Goal: Task Accomplishment & Management: Manage account settings

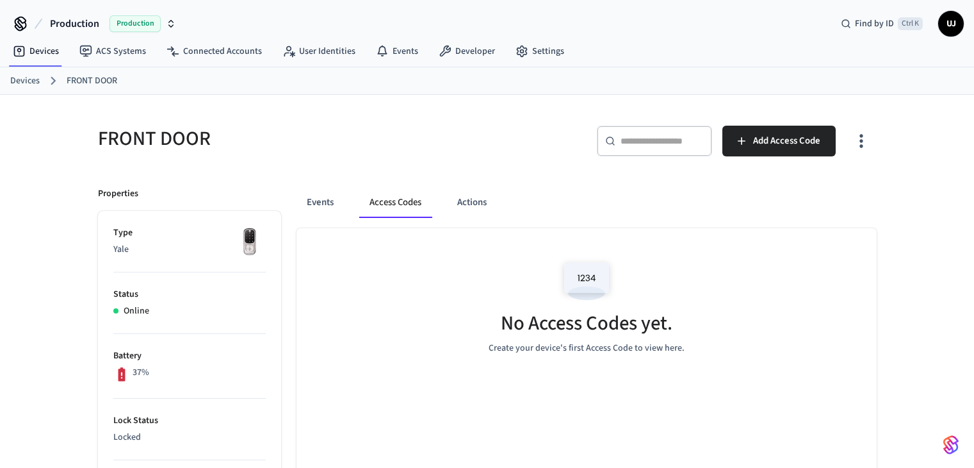
scroll to position [17, 0]
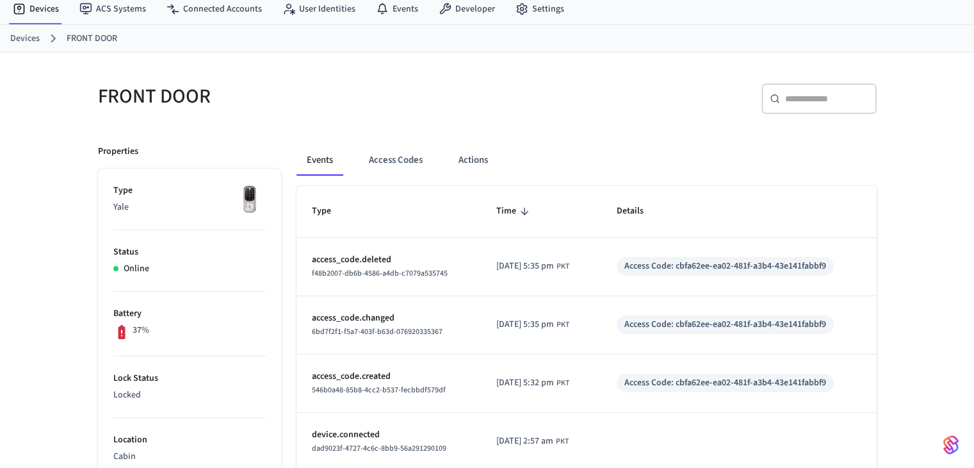
scroll to position [68, 0]
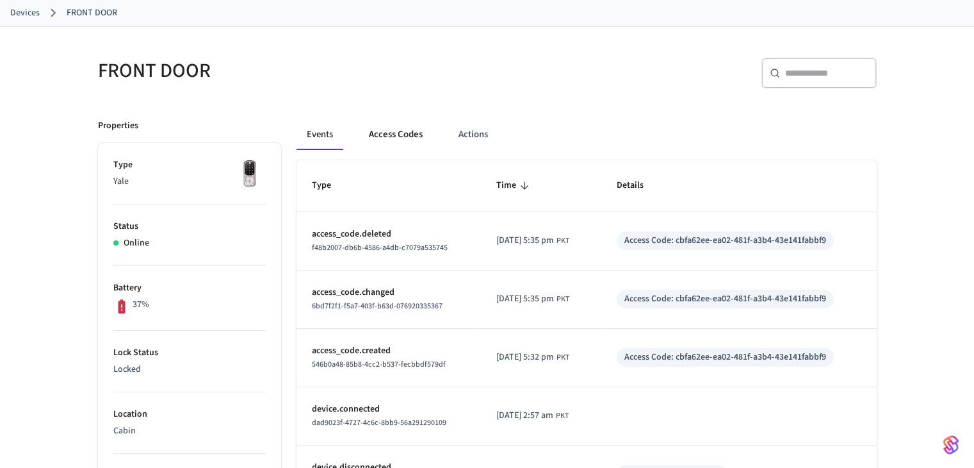
click at [397, 138] on button "Access Codes" at bounding box center [396, 134] width 74 height 31
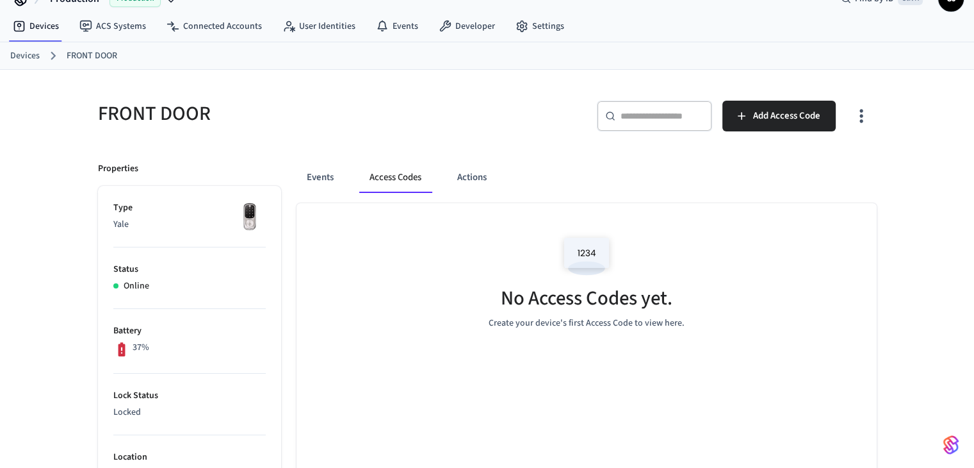
scroll to position [0, 0]
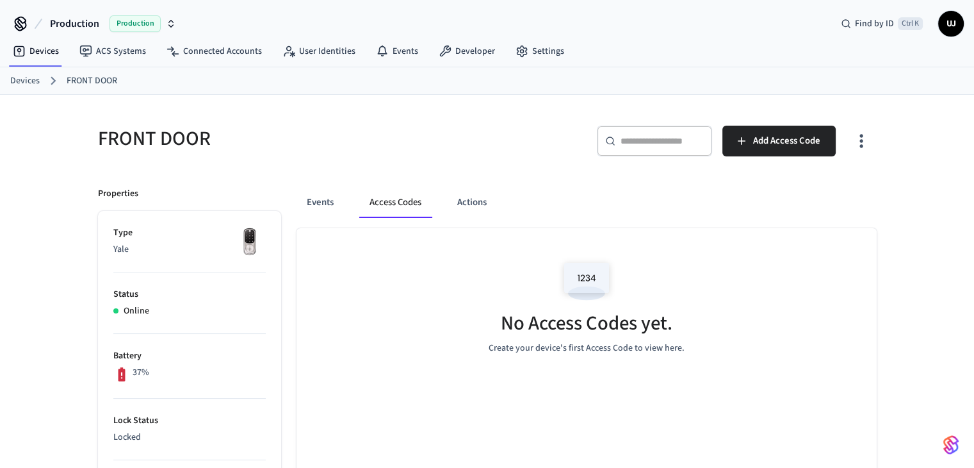
click at [83, 25] on span "Production" at bounding box center [74, 23] width 49 height 15
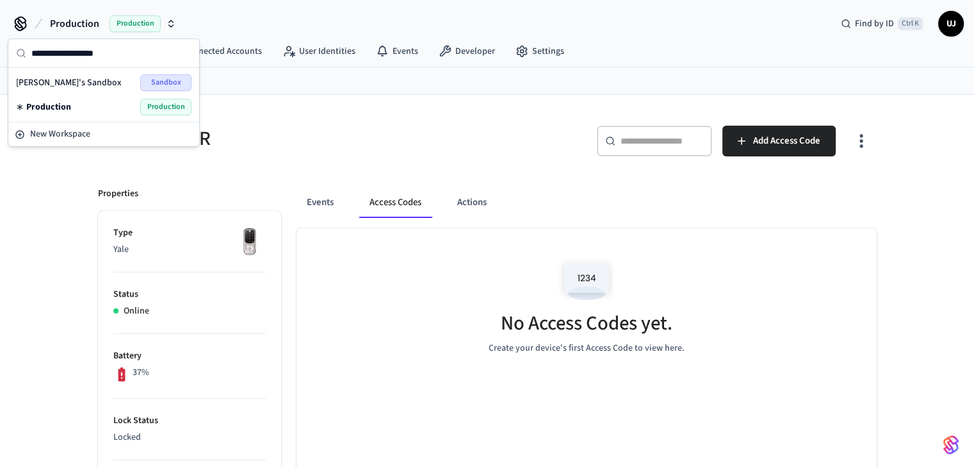
click at [72, 110] on div "Production Production" at bounding box center [104, 107] width 176 height 17
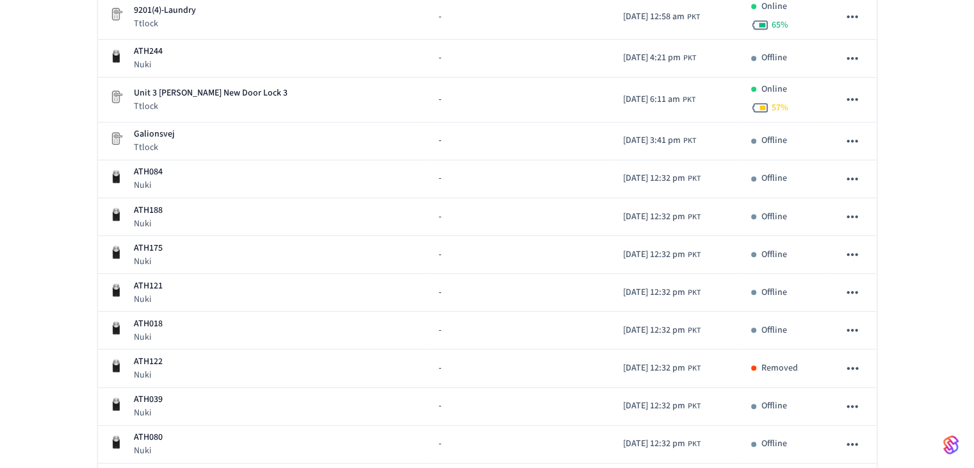
scroll to position [729, 0]
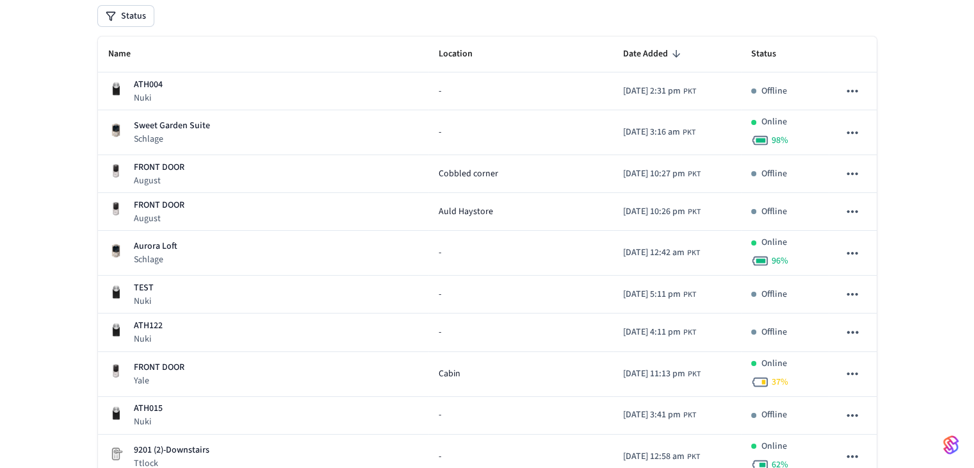
scroll to position [128, 0]
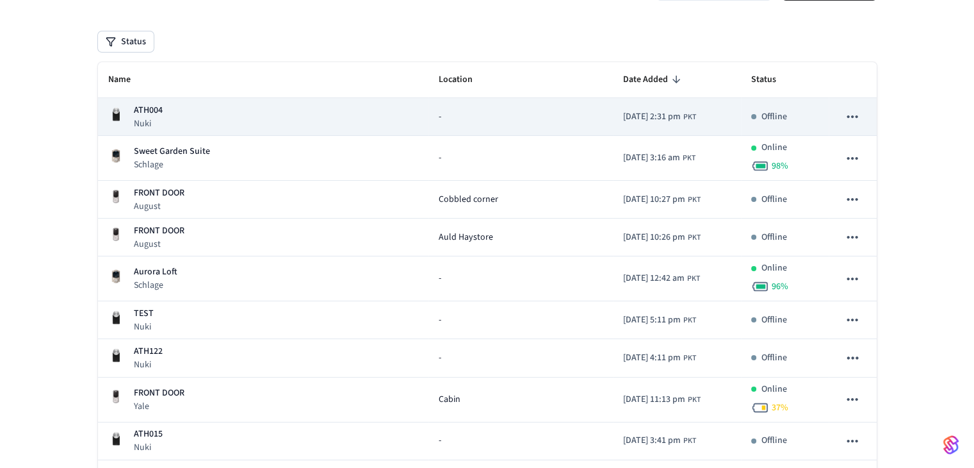
click at [502, 119] on div "-" at bounding box center [521, 116] width 164 height 13
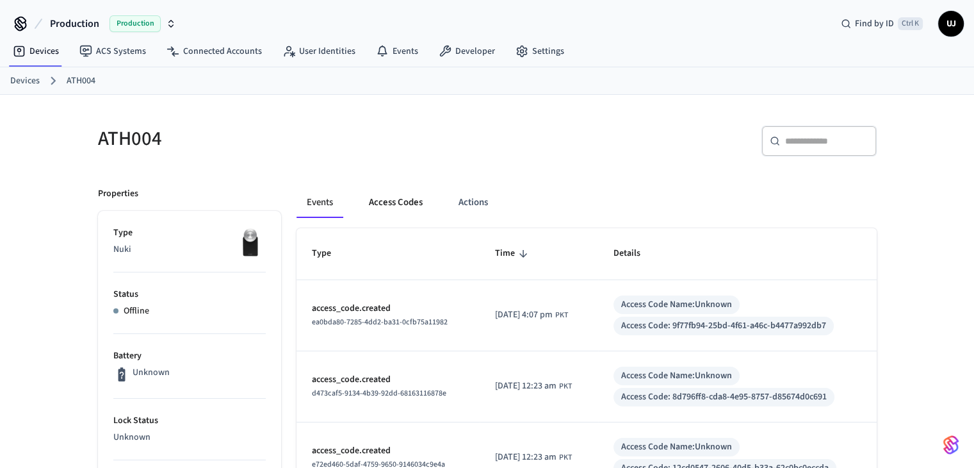
click at [418, 197] on button "Access Codes" at bounding box center [396, 202] width 74 height 31
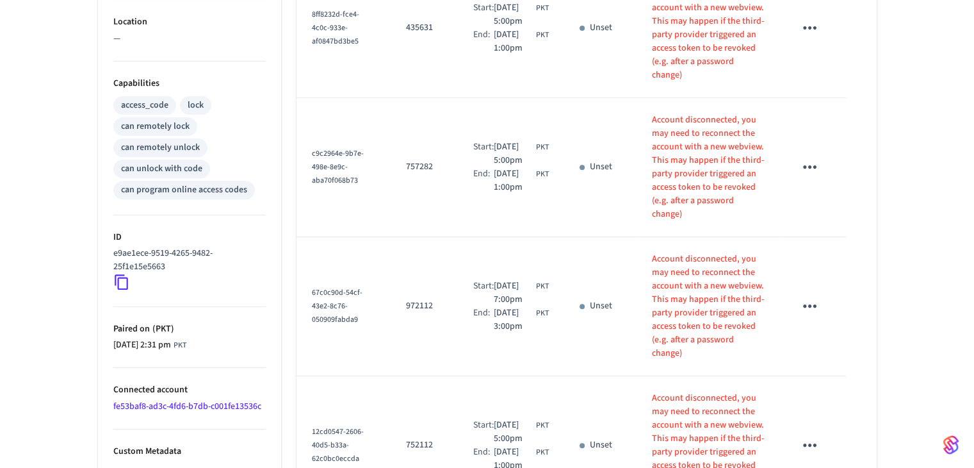
scroll to position [434, 0]
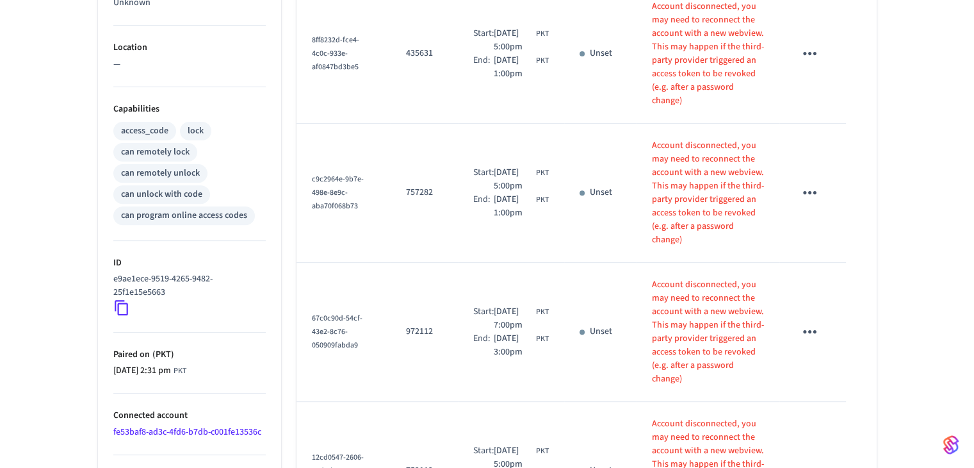
click at [933, 262] on div "ATH004 ​ ​ Add Access Code Properties Type Nuki Status Offline Battery Unknown …" at bounding box center [487, 200] width 974 height 1081
click at [913, 185] on div "ATH004 ​ ​ Add Access Code Properties Type Nuki Status Offline Battery Unknown …" at bounding box center [487, 200] width 974 height 1081
click at [864, 259] on table "Name Code Time Frame Status Details 9f77fb94-25bd-4f61-a46c-b4477a992db7 432577…" at bounding box center [587, 236] width 580 height 885
click at [860, 258] on table "Name Code Time Frame Status Details 9f77fb94-25bd-4f61-a46c-b4477a992db7 432577…" at bounding box center [587, 236] width 580 height 885
click at [813, 190] on icon "sticky table" at bounding box center [810, 193] width 20 height 20
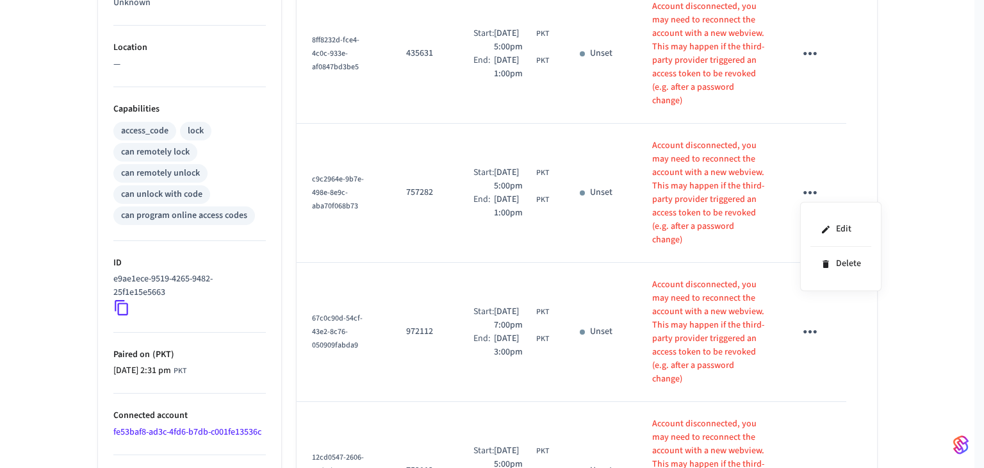
click at [954, 170] on div at bounding box center [492, 234] width 984 height 468
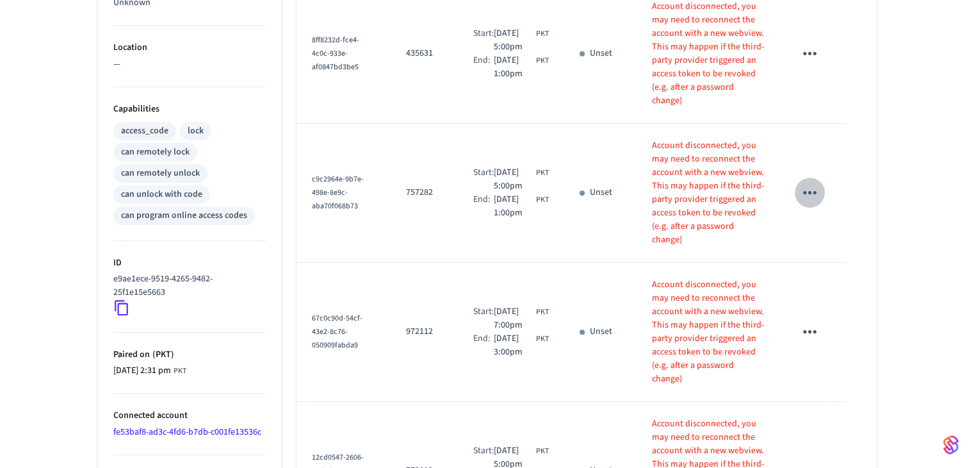
click at [812, 187] on icon "sticky table" at bounding box center [810, 193] width 20 height 20
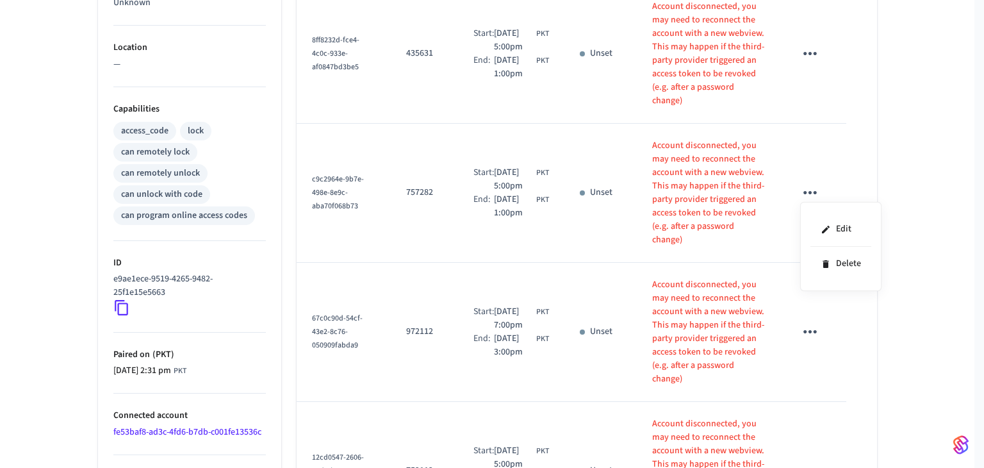
click at [912, 172] on div at bounding box center [492, 234] width 984 height 468
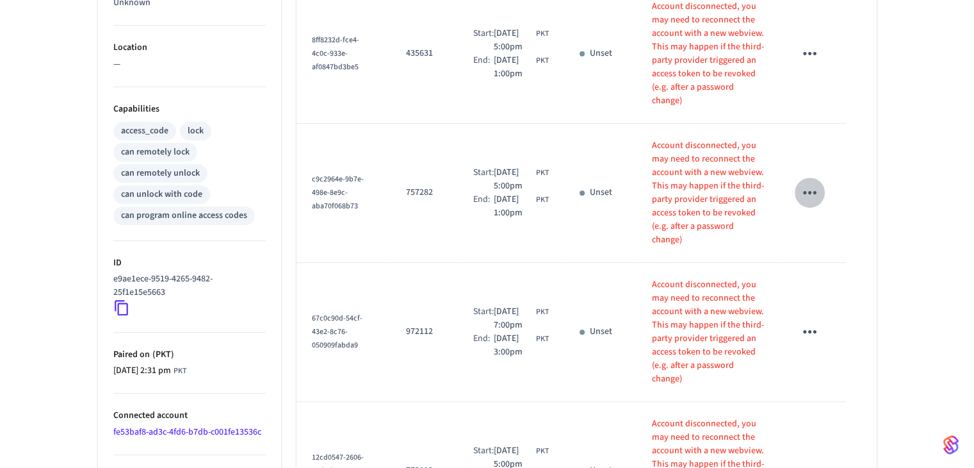
click at [807, 188] on icon "sticky table" at bounding box center [810, 193] width 20 height 20
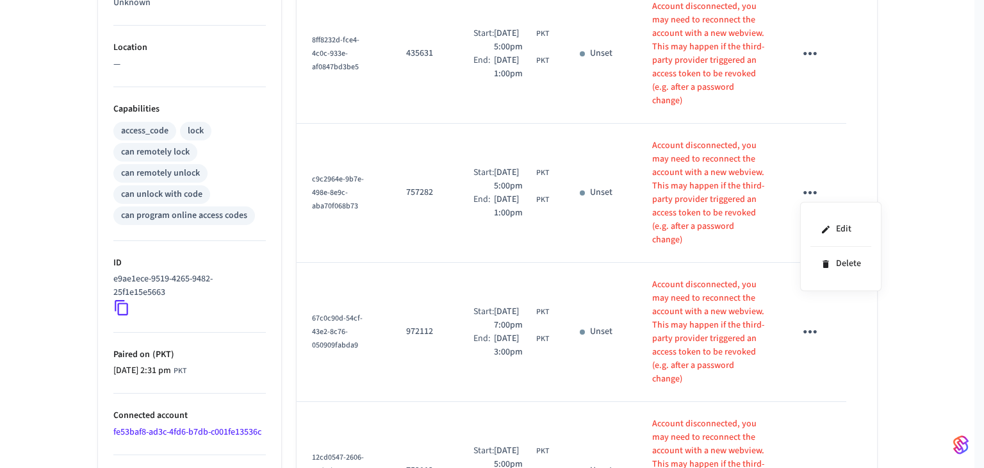
click at [929, 185] on div at bounding box center [492, 234] width 984 height 468
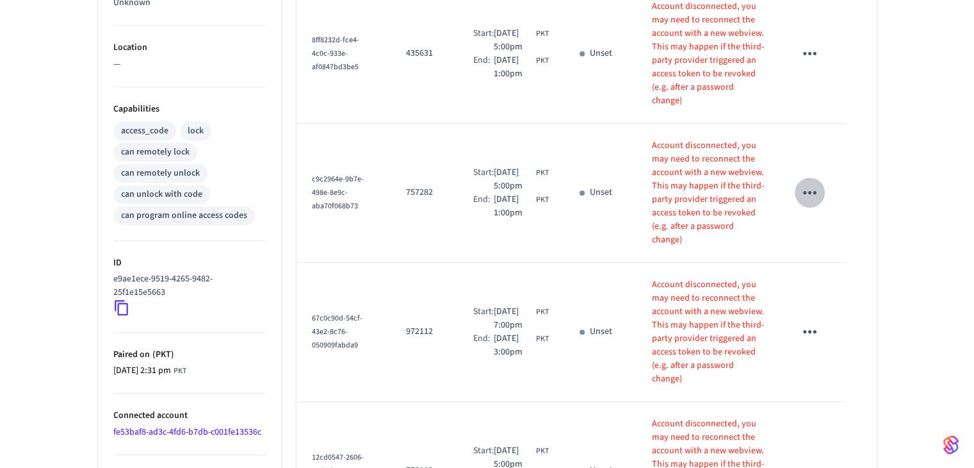
click at [814, 190] on icon "sticky table" at bounding box center [810, 193] width 20 height 20
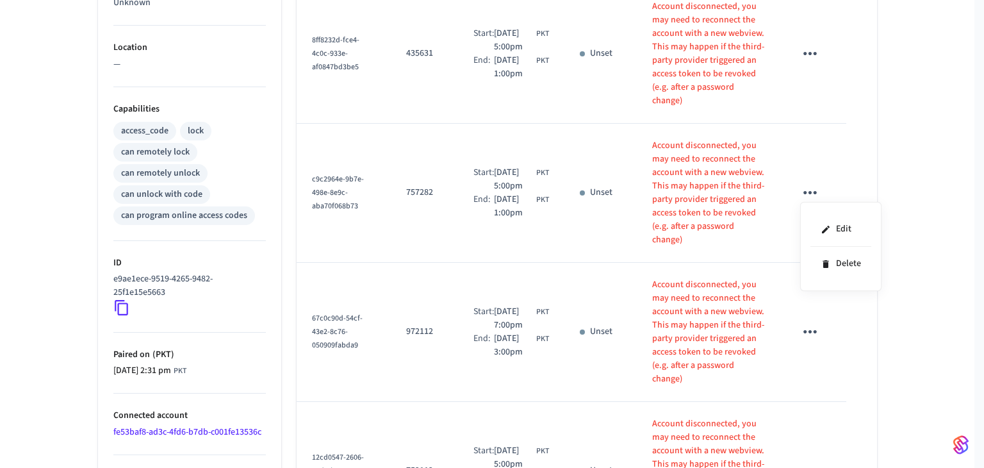
click at [907, 179] on div at bounding box center [492, 234] width 984 height 468
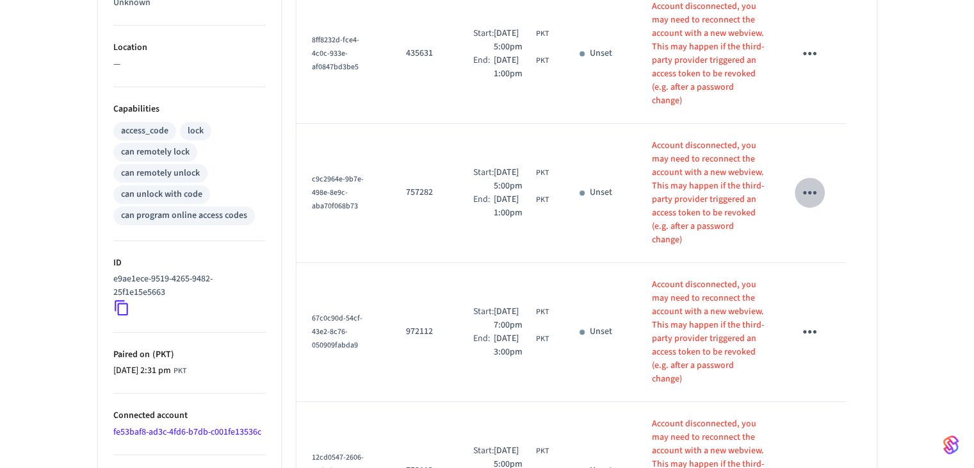
click at [814, 188] on icon "sticky table" at bounding box center [810, 193] width 20 height 20
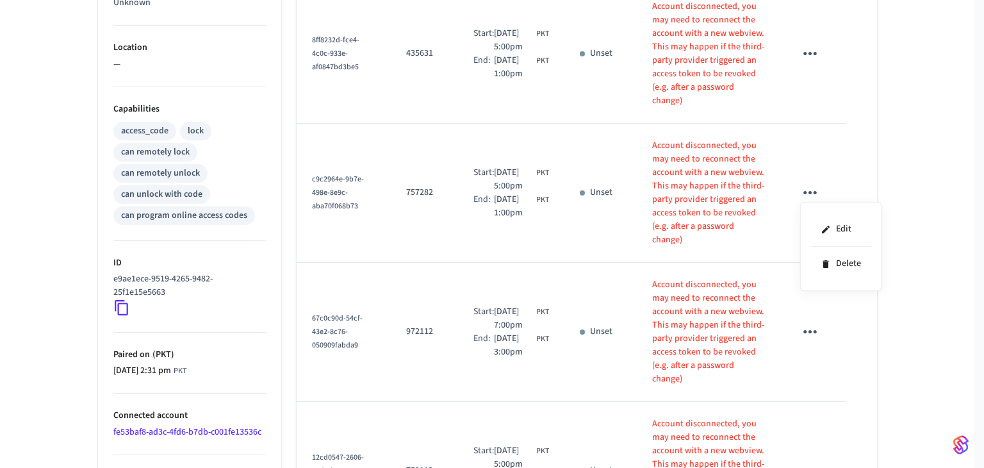
click at [903, 195] on div at bounding box center [492, 234] width 984 height 468
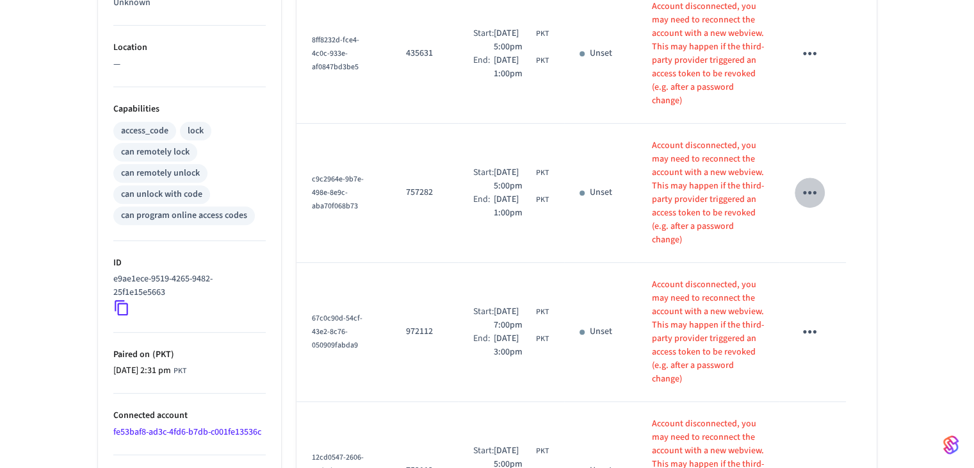
click at [807, 188] on icon "sticky table" at bounding box center [810, 193] width 20 height 20
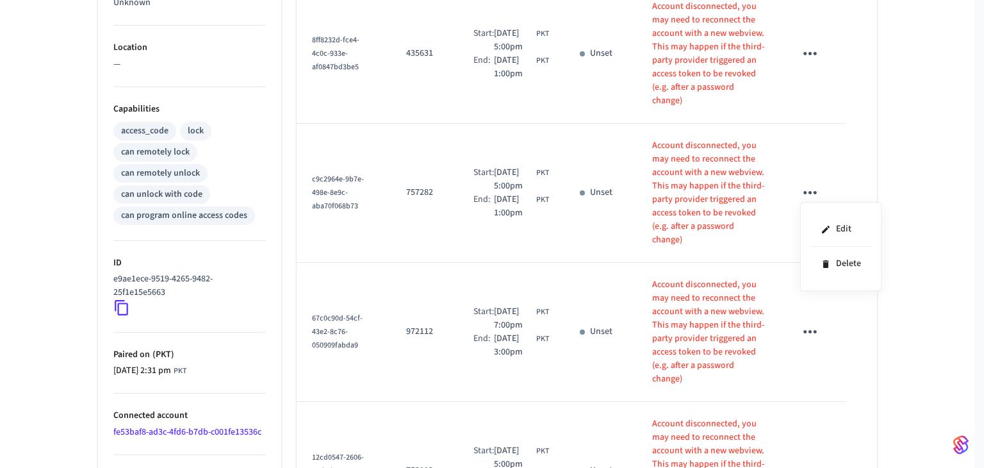
click at [895, 179] on div at bounding box center [492, 234] width 984 height 468
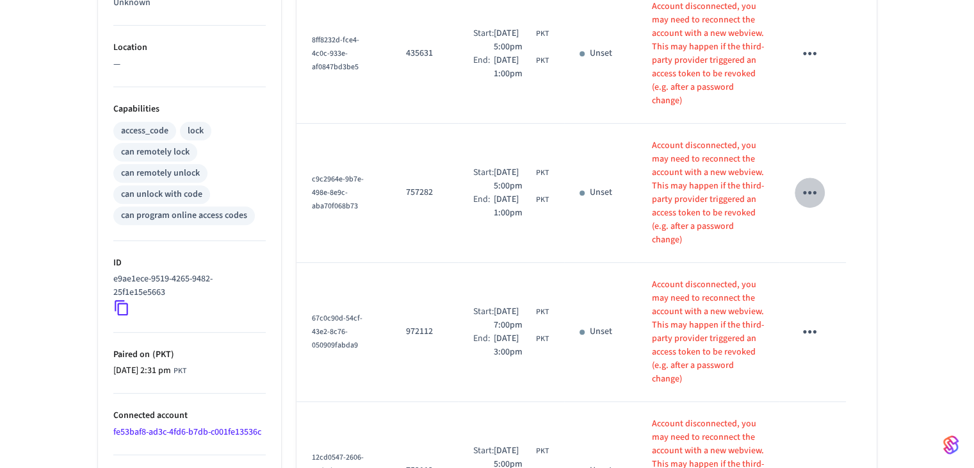
click at [817, 191] on icon "sticky table" at bounding box center [810, 193] width 20 height 20
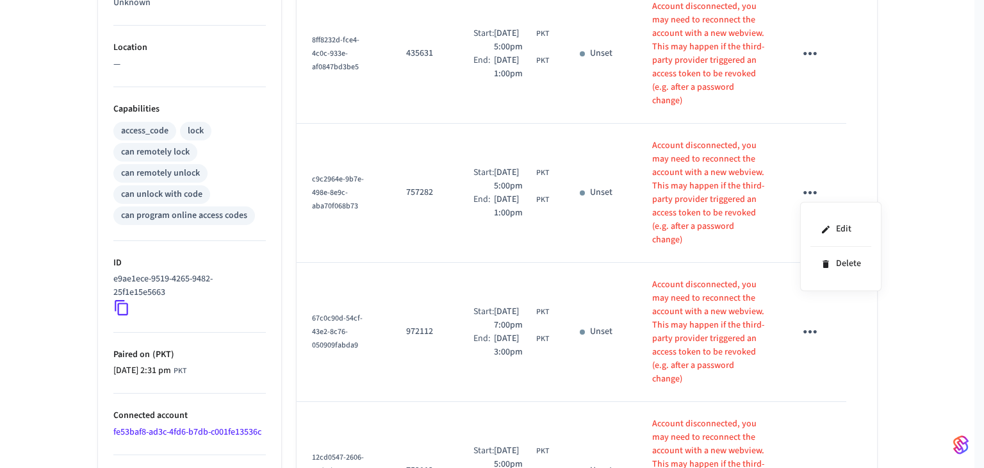
click at [925, 176] on div at bounding box center [492, 234] width 984 height 468
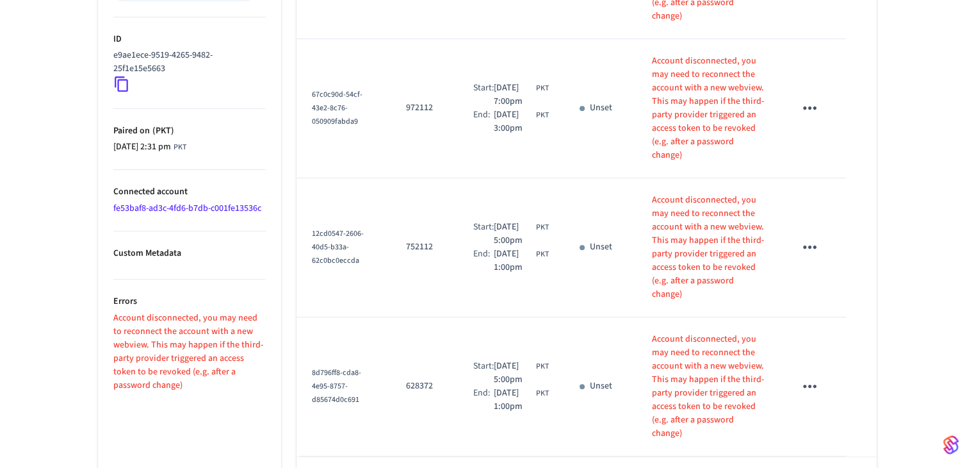
scroll to position [661, 0]
